Goal: Check status: Check status

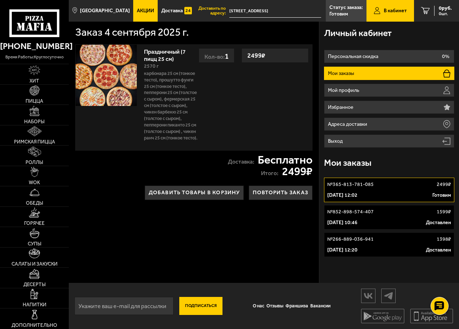
scroll to position [0, 0]
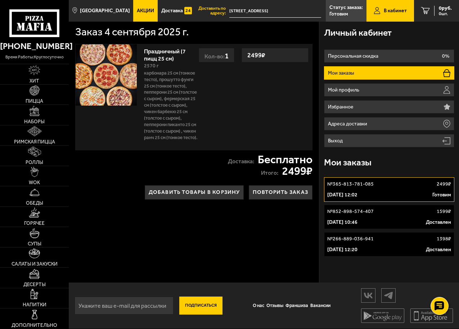
click at [357, 193] on p "4 сентября 2025 г. 12:02" at bounding box center [342, 194] width 30 height 7
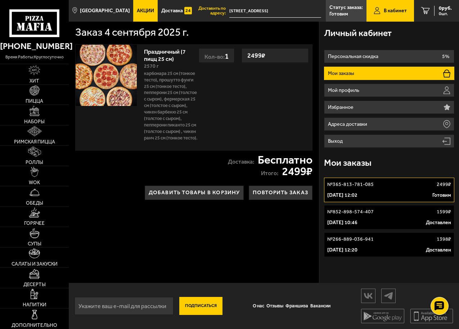
click at [357, 198] on p "4 сентября 2025 г. 12:02" at bounding box center [342, 195] width 30 height 7
click at [357, 193] on p "4 сентября 2025 г. 12:02" at bounding box center [342, 195] width 30 height 7
click at [357, 196] on p "4 сентября 2025 г. 12:02" at bounding box center [342, 195] width 30 height 7
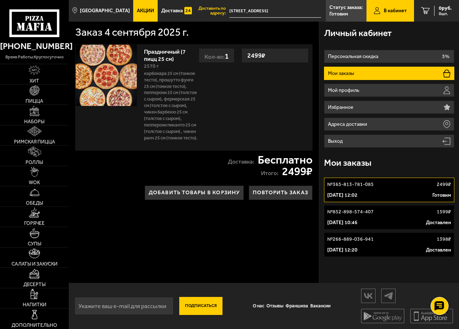
click at [434, 188] on div "№ 365-813-781-085 2499 ₽" at bounding box center [389, 184] width 124 height 7
drag, startPoint x: 396, startPoint y: 192, endPoint x: 343, endPoint y: 195, distance: 52.3
click at [343, 195] on p "4 сентября 2025 г. 12:02" at bounding box center [342, 195] width 30 height 7
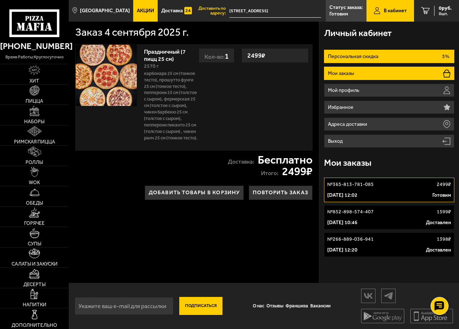
click at [373, 60] on li "Персональная скидка 5%" at bounding box center [389, 56] width 130 height 13
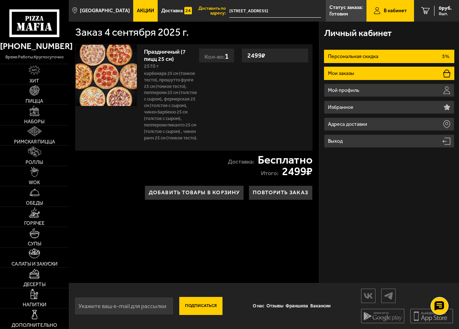
click at [360, 75] on li "Мои заказы" at bounding box center [389, 73] width 130 height 13
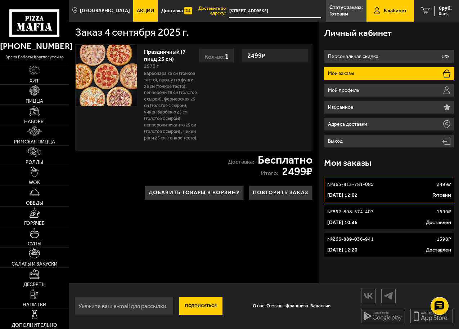
click at [348, 195] on p "4 сентября 2025 г. 12:02" at bounding box center [342, 195] width 30 height 7
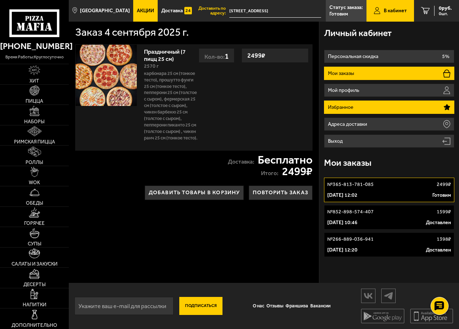
click at [445, 108] on icon at bounding box center [447, 107] width 6 height 6
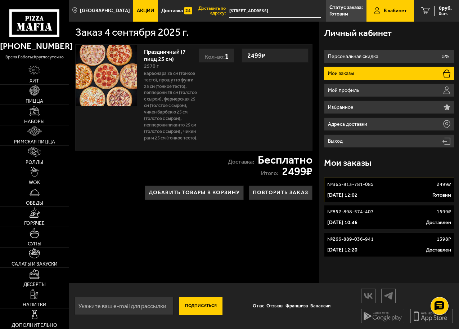
scroll to position [0, 0]
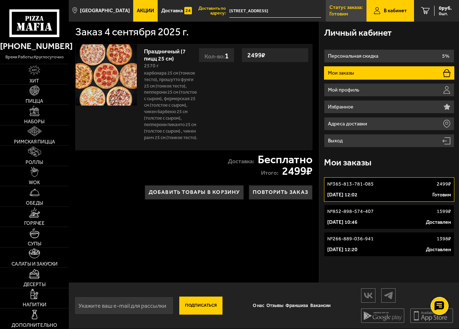
click at [363, 8] on p "Статус заказа:" at bounding box center [345, 7] width 33 height 5
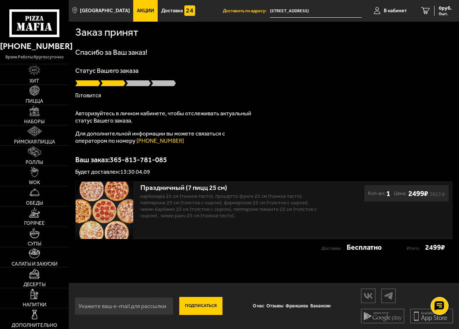
click at [136, 84] on span at bounding box center [138, 83] width 25 height 7
type input "[STREET_ADDRESS]"
click at [309, 121] on div "Спасибо за Ваш заказ! Статус Вашего заказа Готовится Авторизуйтесь в личном каб…" at bounding box center [263, 112] width 377 height 126
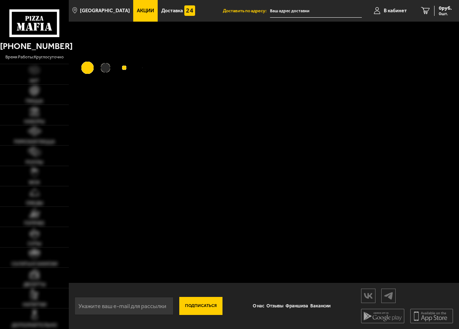
type input "[STREET_ADDRESS]"
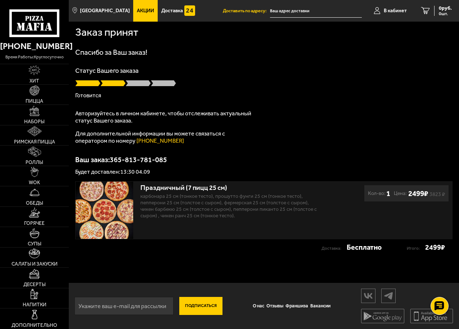
type input "[STREET_ADDRESS]"
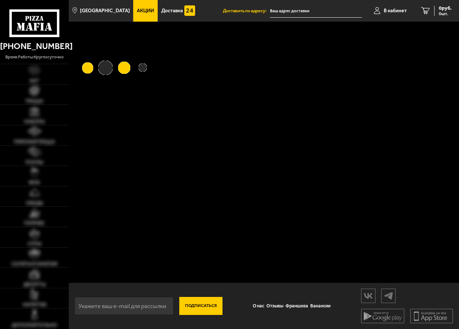
type input "[STREET_ADDRESS]"
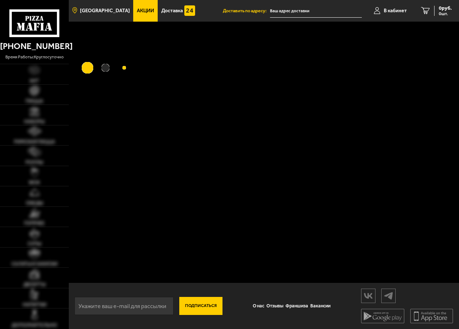
type input "[STREET_ADDRESS]"
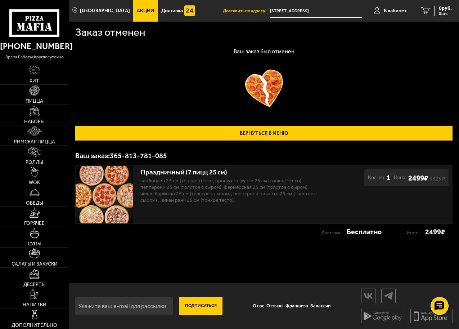
click at [248, 131] on link "Вернуться в меню" at bounding box center [263, 133] width 377 height 14
